Goal: Check status: Check status

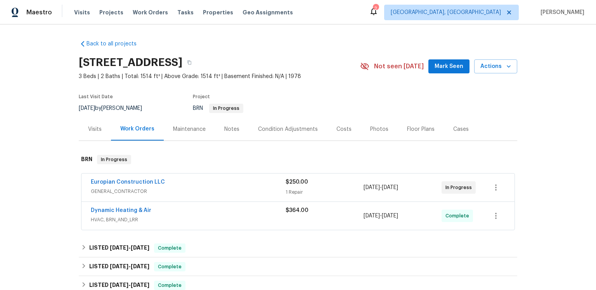
scroll to position [28, 0]
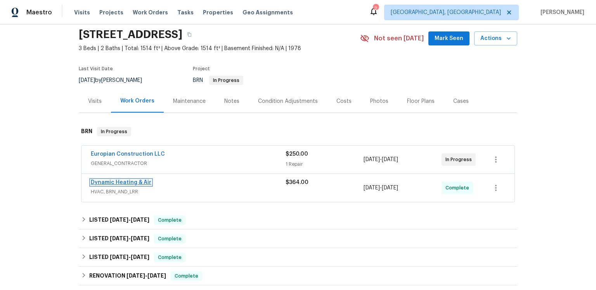
click at [122, 185] on link "Dynamic Heating & Air" at bounding box center [121, 182] width 61 height 5
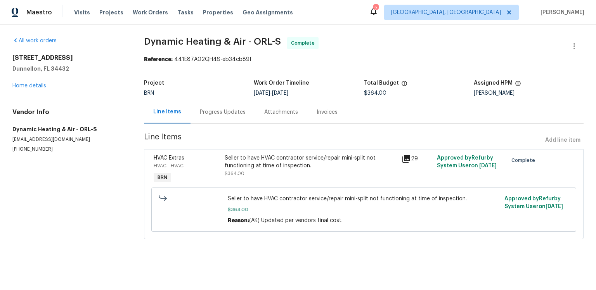
click at [220, 116] on div "Progress Updates" at bounding box center [223, 112] width 46 height 8
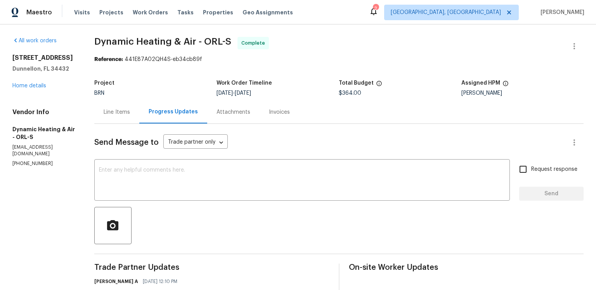
click at [130, 116] on div "Line Items" at bounding box center [117, 112] width 26 height 8
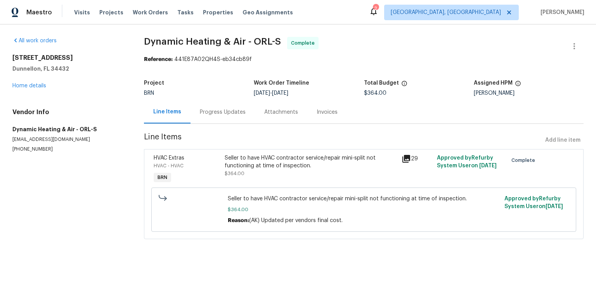
click at [281, 116] on div "Attachments" at bounding box center [281, 112] width 34 height 8
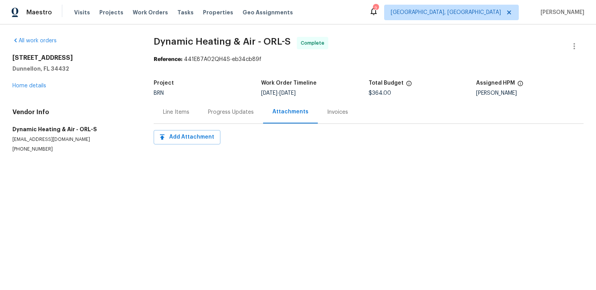
click at [182, 116] on div "Line Items" at bounding box center [176, 112] width 26 height 8
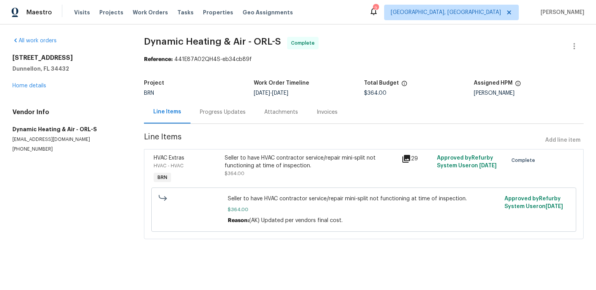
click at [404, 163] on icon at bounding box center [407, 159] width 8 height 8
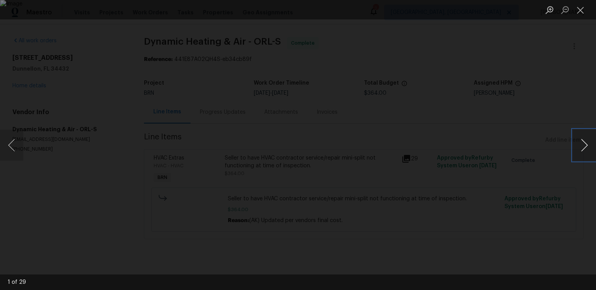
click at [582, 142] on button "Next image" at bounding box center [584, 145] width 23 height 31
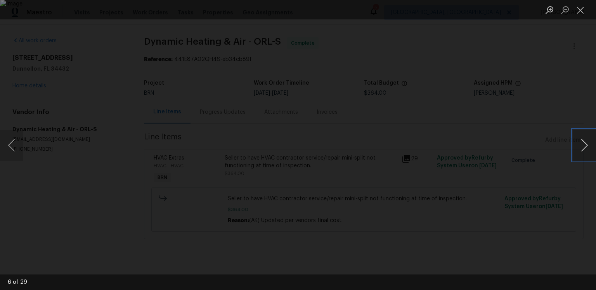
click at [582, 142] on button "Next image" at bounding box center [584, 145] width 23 height 31
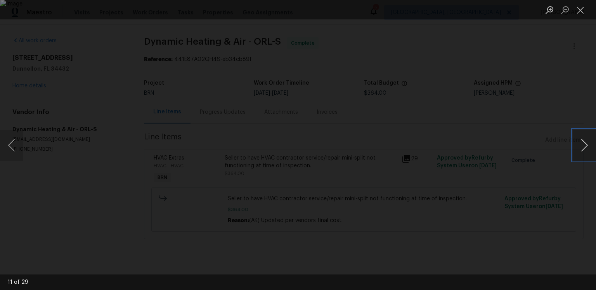
click at [582, 142] on button "Next image" at bounding box center [584, 145] width 23 height 31
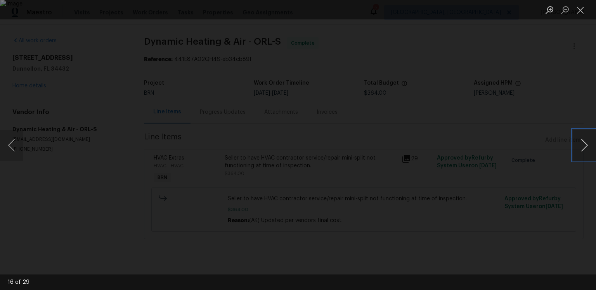
click at [582, 142] on button "Next image" at bounding box center [584, 145] width 23 height 31
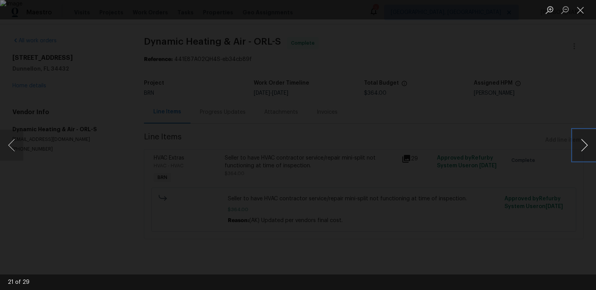
click at [582, 142] on button "Next image" at bounding box center [584, 145] width 23 height 31
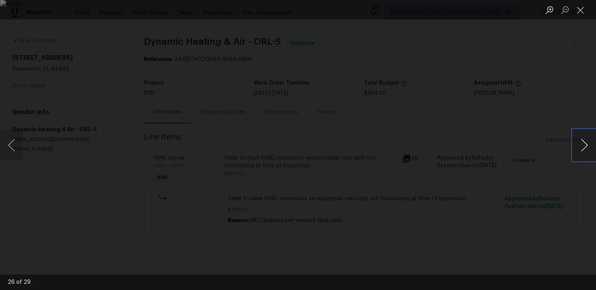
click at [582, 142] on button "Next image" at bounding box center [584, 145] width 23 height 31
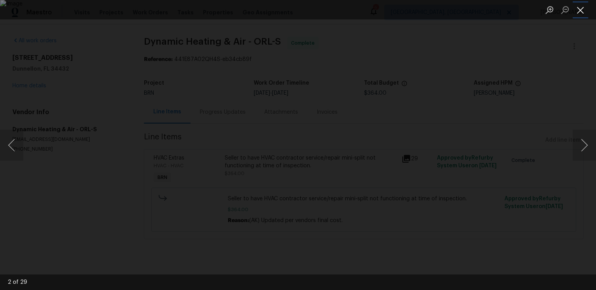
click at [579, 12] on button "Close lightbox" at bounding box center [581, 10] width 16 height 14
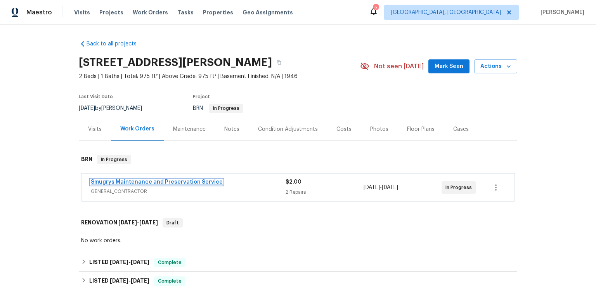
click at [183, 185] on link "Smugrys Maintenance and Preservation Service" at bounding box center [157, 181] width 132 height 5
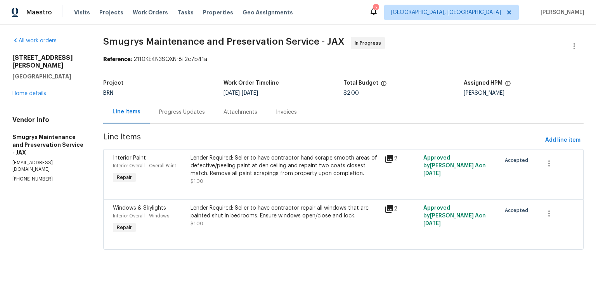
click at [198, 123] on div "Progress Updates" at bounding box center [182, 112] width 64 height 23
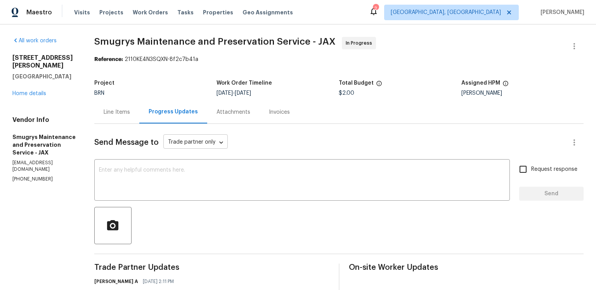
scroll to position [139, 0]
